Goal: Information Seeking & Learning: Find specific fact

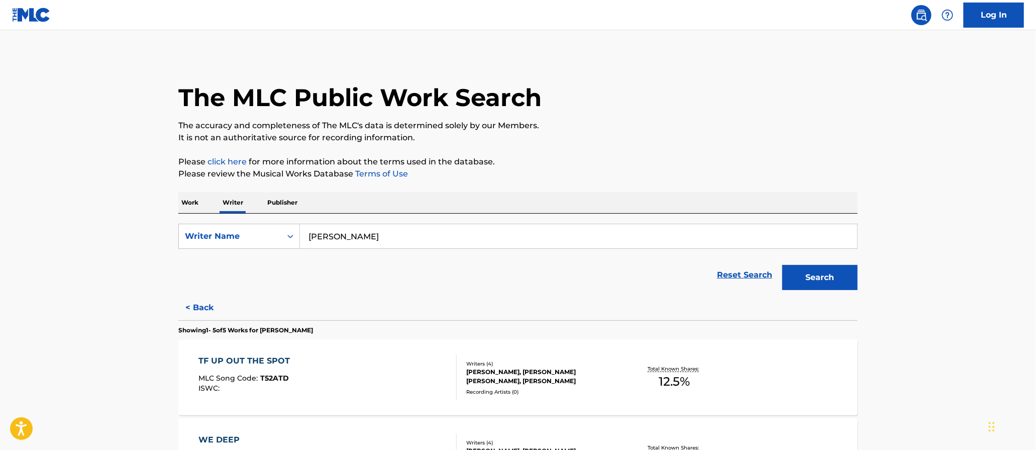
click at [185, 193] on p "Work" at bounding box center [189, 202] width 23 height 21
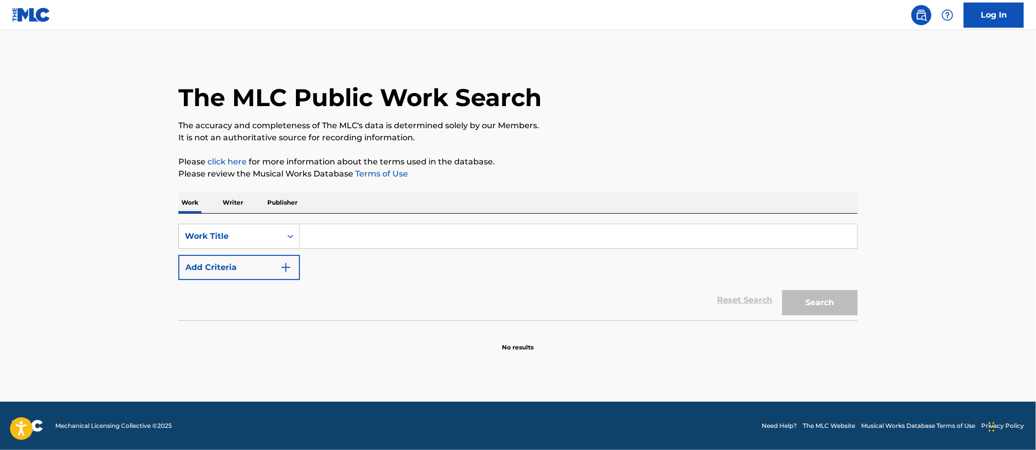
click at [325, 228] on input "Search Form" at bounding box center [578, 236] width 557 height 24
type input "m"
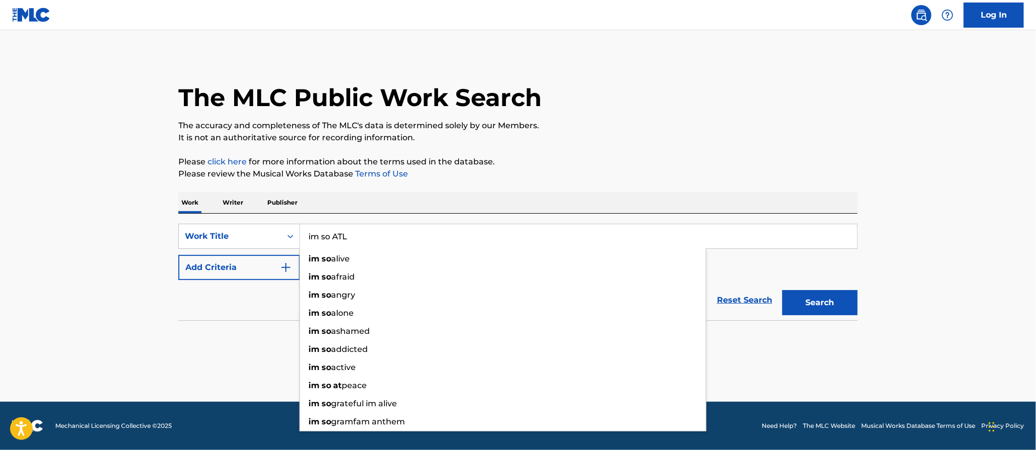
click at [782, 290] on button "Search" at bounding box center [819, 302] width 75 height 25
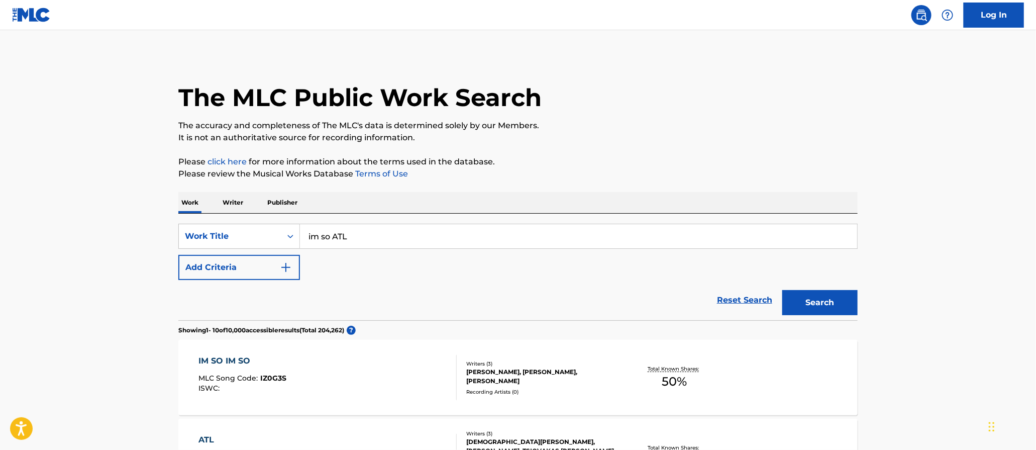
click at [472, 247] on input "im so ATL" at bounding box center [578, 236] width 557 height 24
click at [474, 237] on input "im so ATL" at bounding box center [578, 236] width 557 height 24
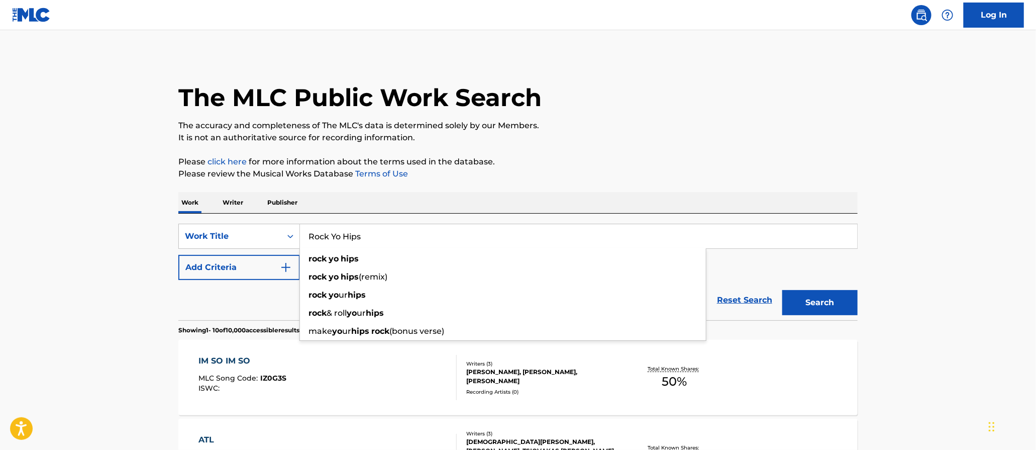
type input "Rock Yo Hips"
click at [782, 290] on button "Search" at bounding box center [819, 302] width 75 height 25
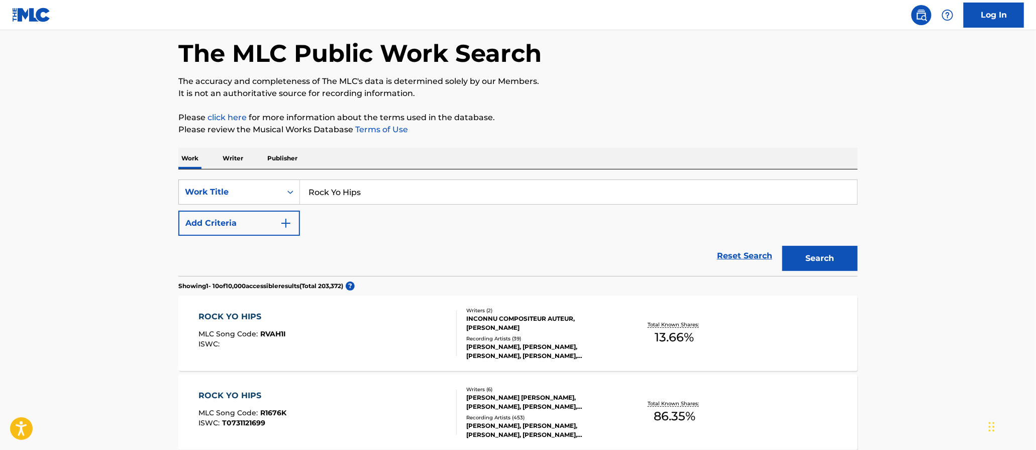
scroll to position [188, 0]
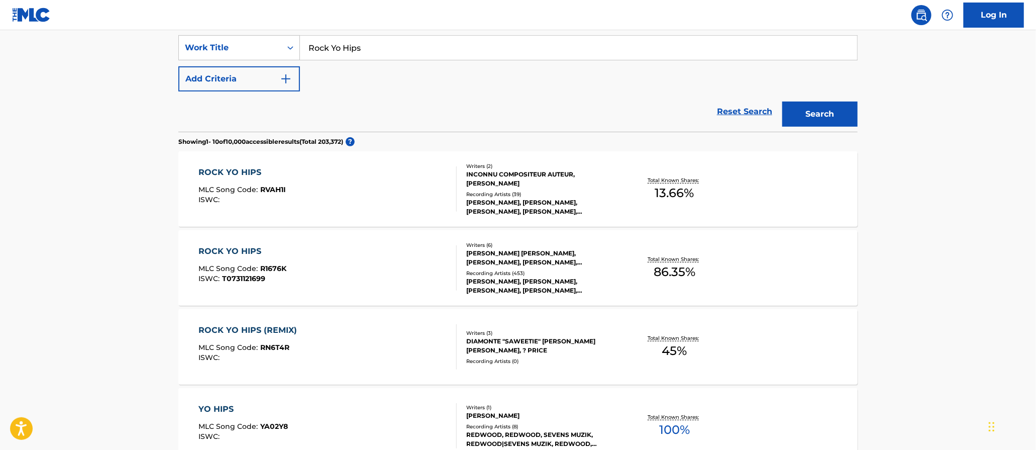
click at [389, 254] on div "ROCK YO HIPS MLC Song Code : R1676K ISWC : T0731121699" at bounding box center [328, 267] width 258 height 45
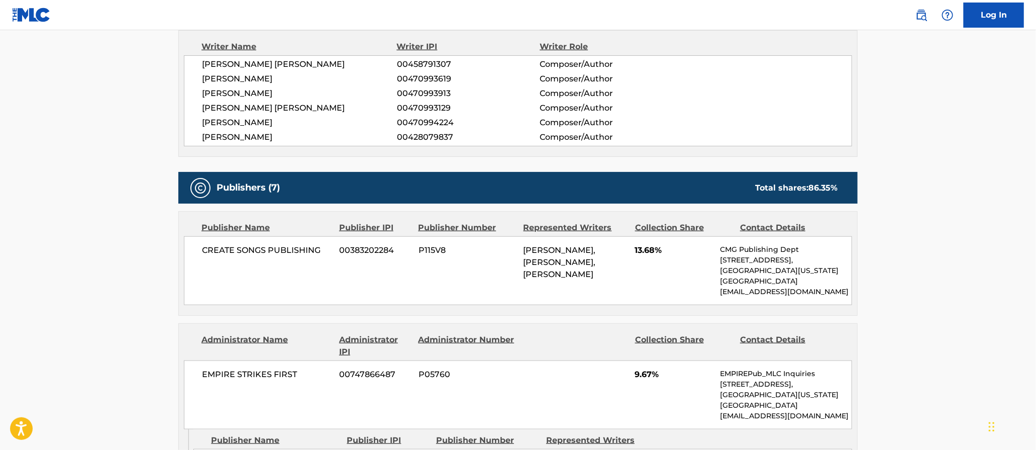
scroll to position [440, 0]
